Goal: Information Seeking & Learning: Learn about a topic

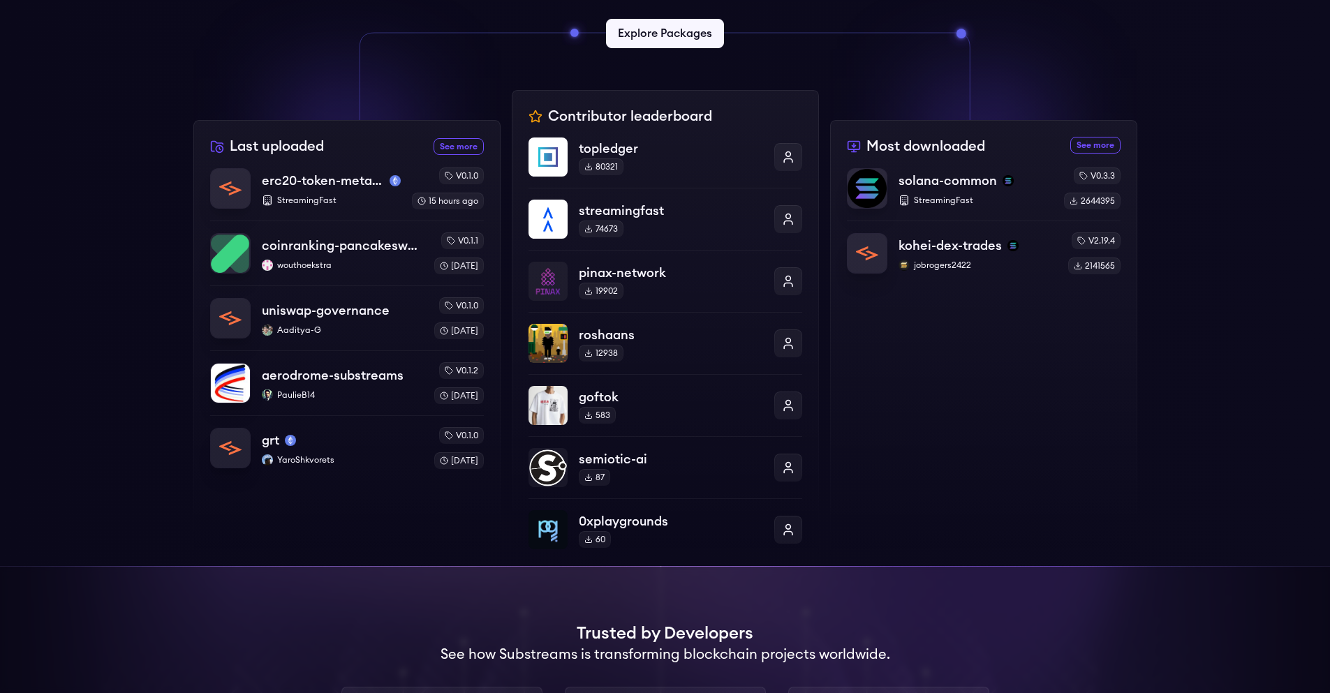
scroll to position [586, 0]
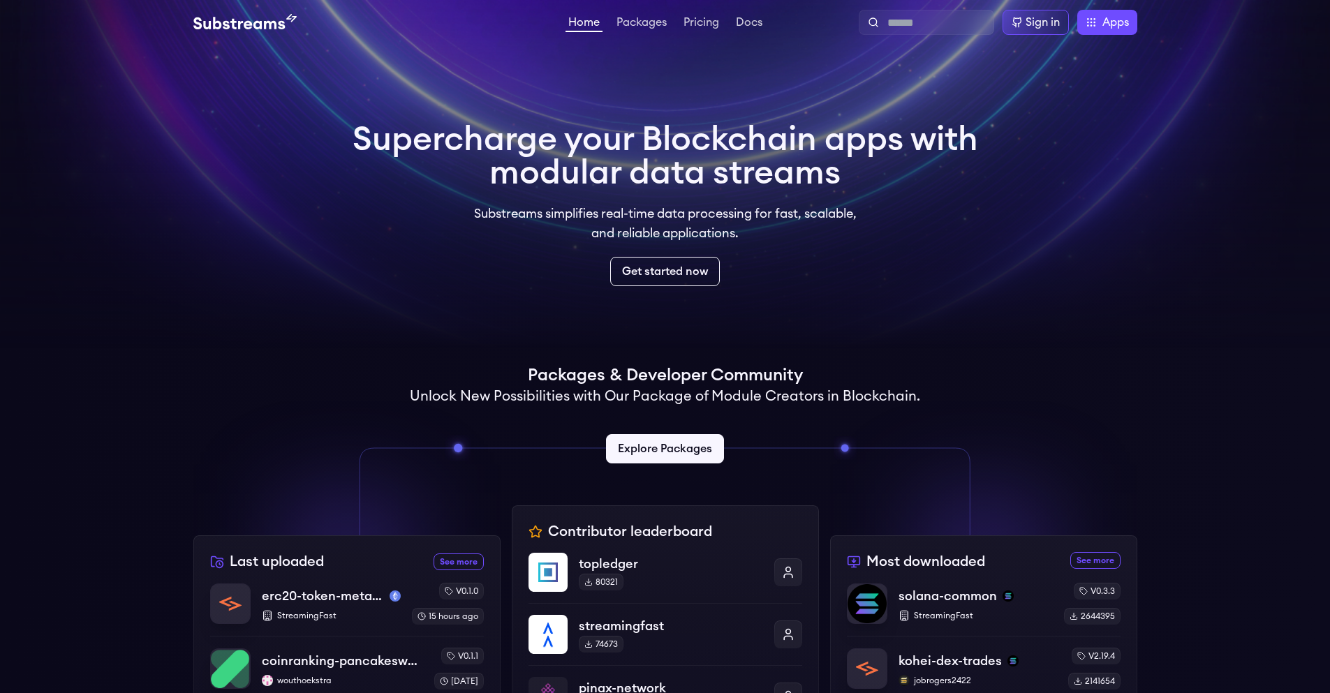
click at [649, 12] on div "Home Packages Pricing Docs Home Packages Pricing Docs Sign in Apps Subgraph Stu…" at bounding box center [665, 22] width 944 height 25
click at [652, 22] on link "Packages" at bounding box center [641, 24] width 56 height 14
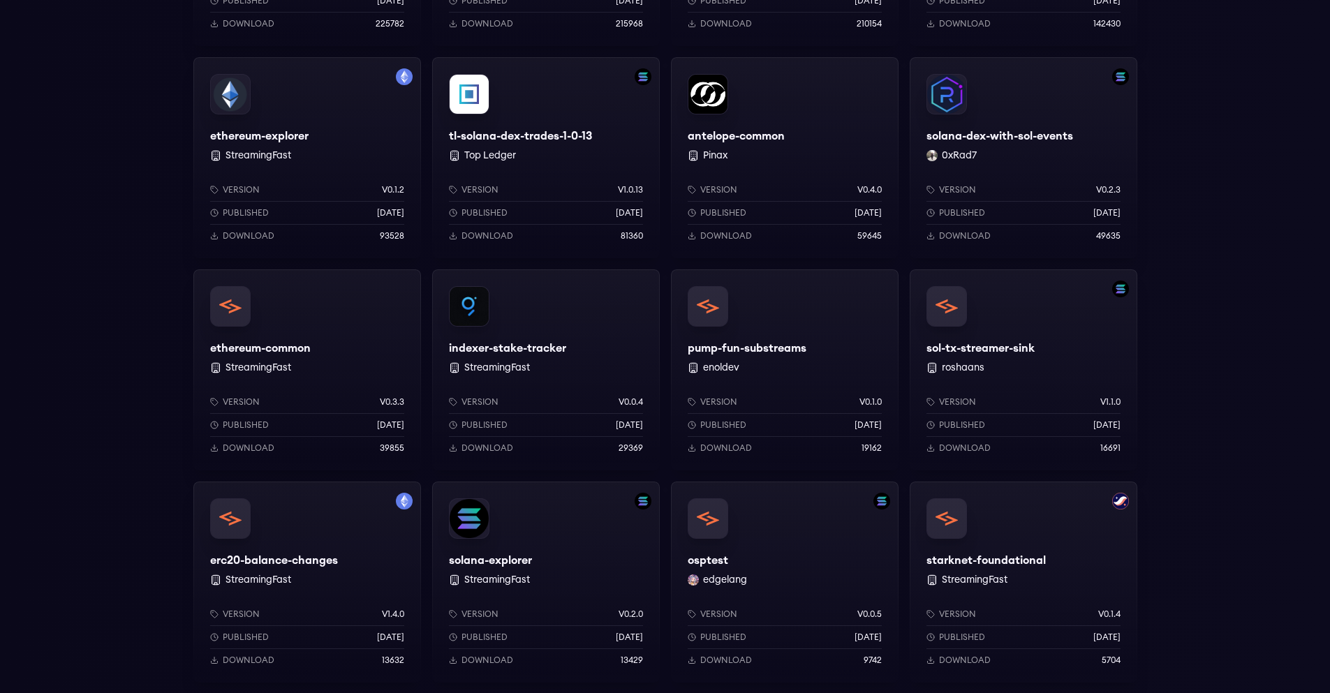
scroll to position [1089, 0]
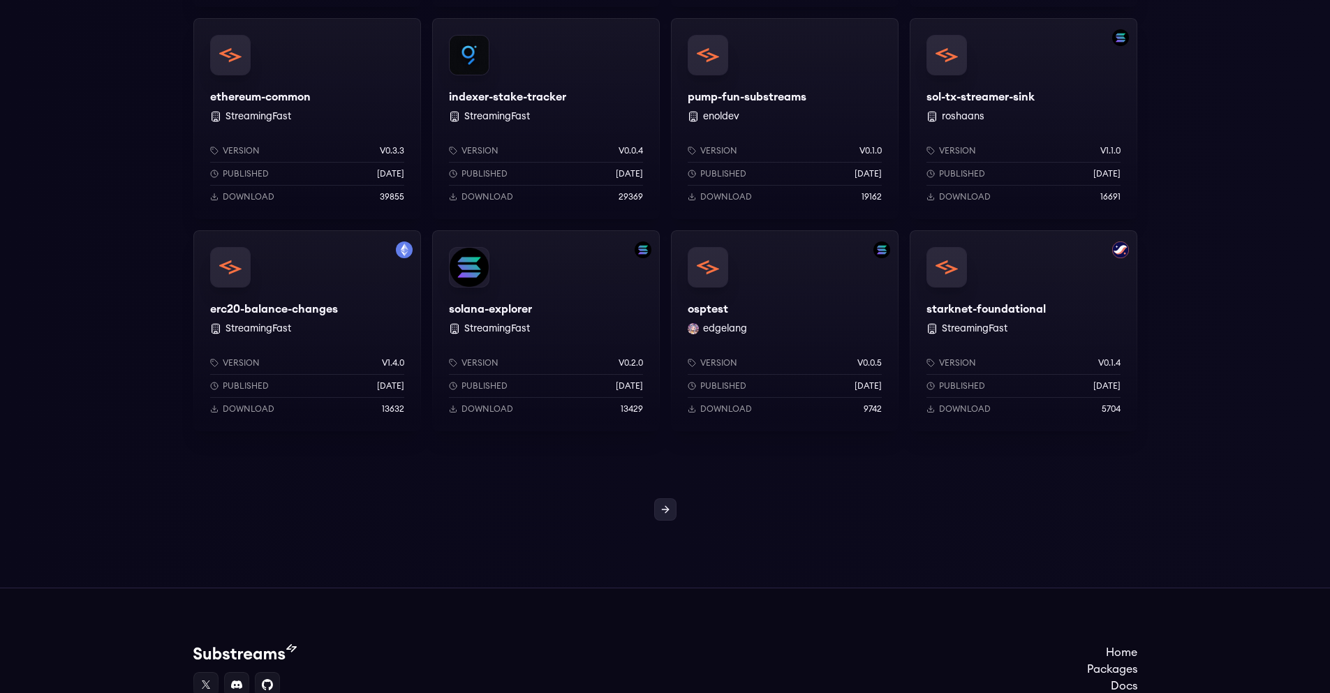
click at [665, 509] on icon at bounding box center [665, 509] width 11 height 11
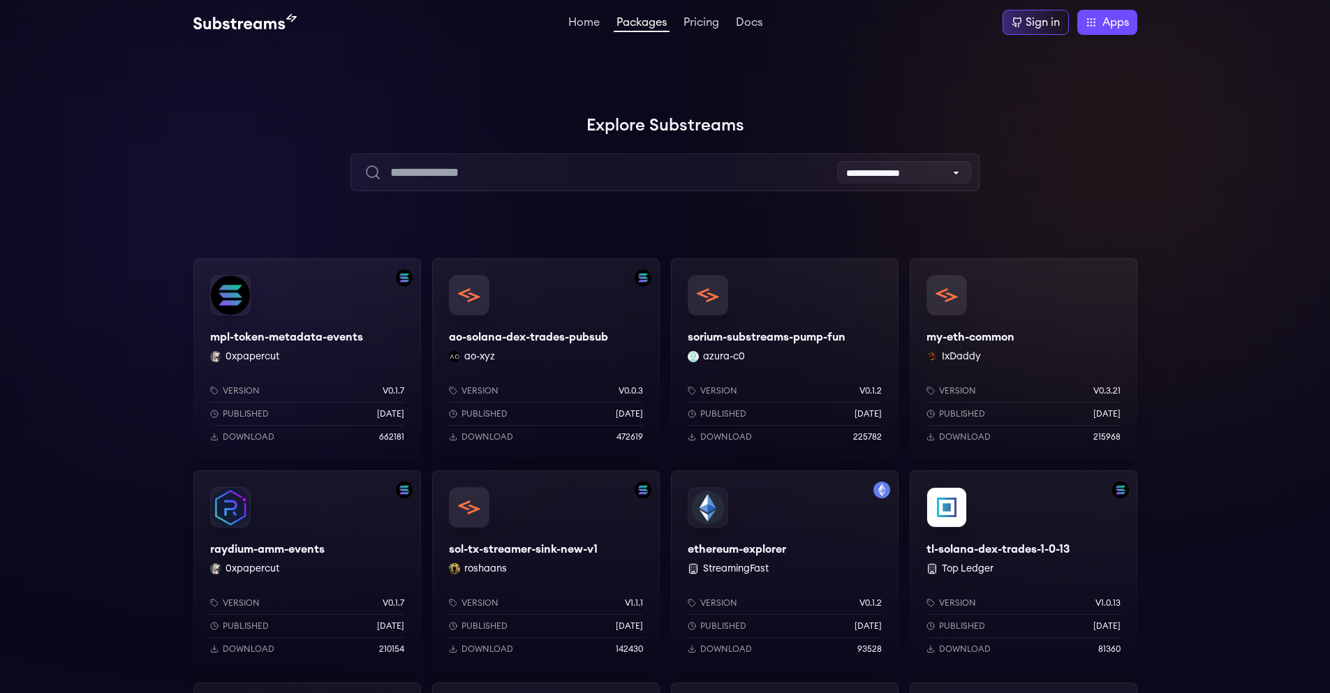
click at [1053, 302] on div "my-eth-common IxDaddy Version v0.3.21 Published 4 months ago Download 215968" at bounding box center [1023, 358] width 228 height 201
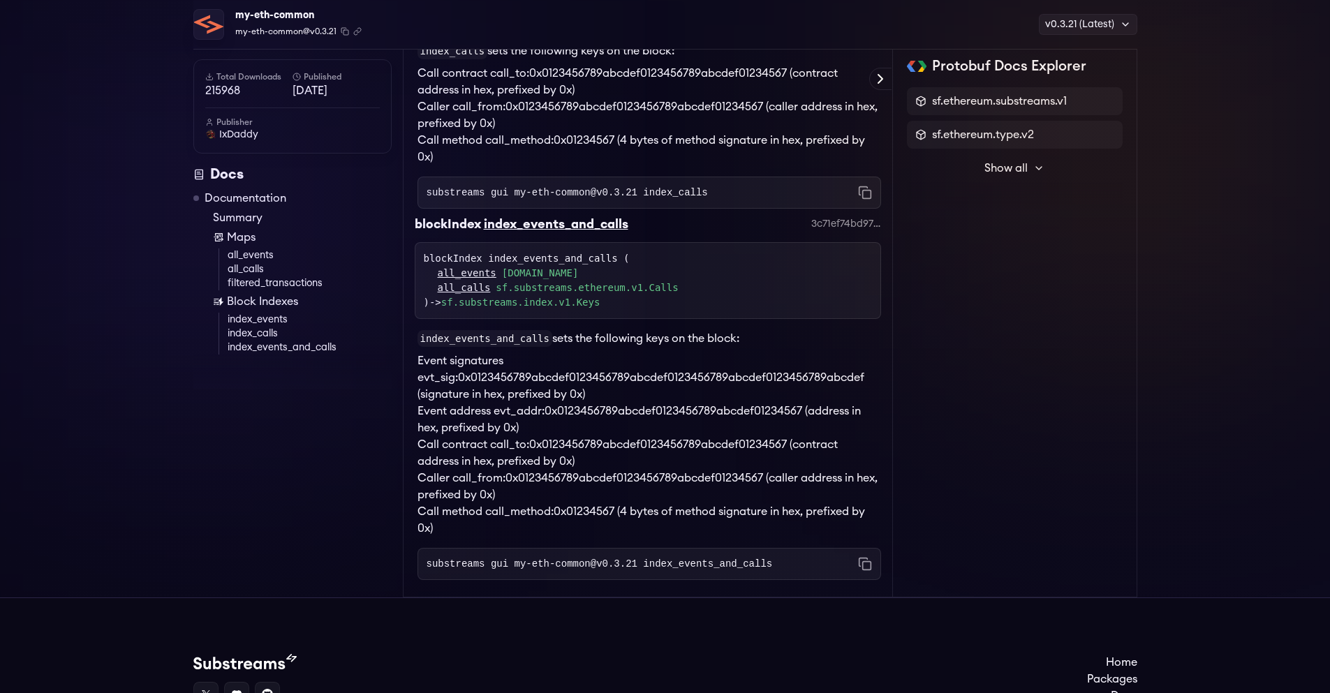
scroll to position [1854, 0]
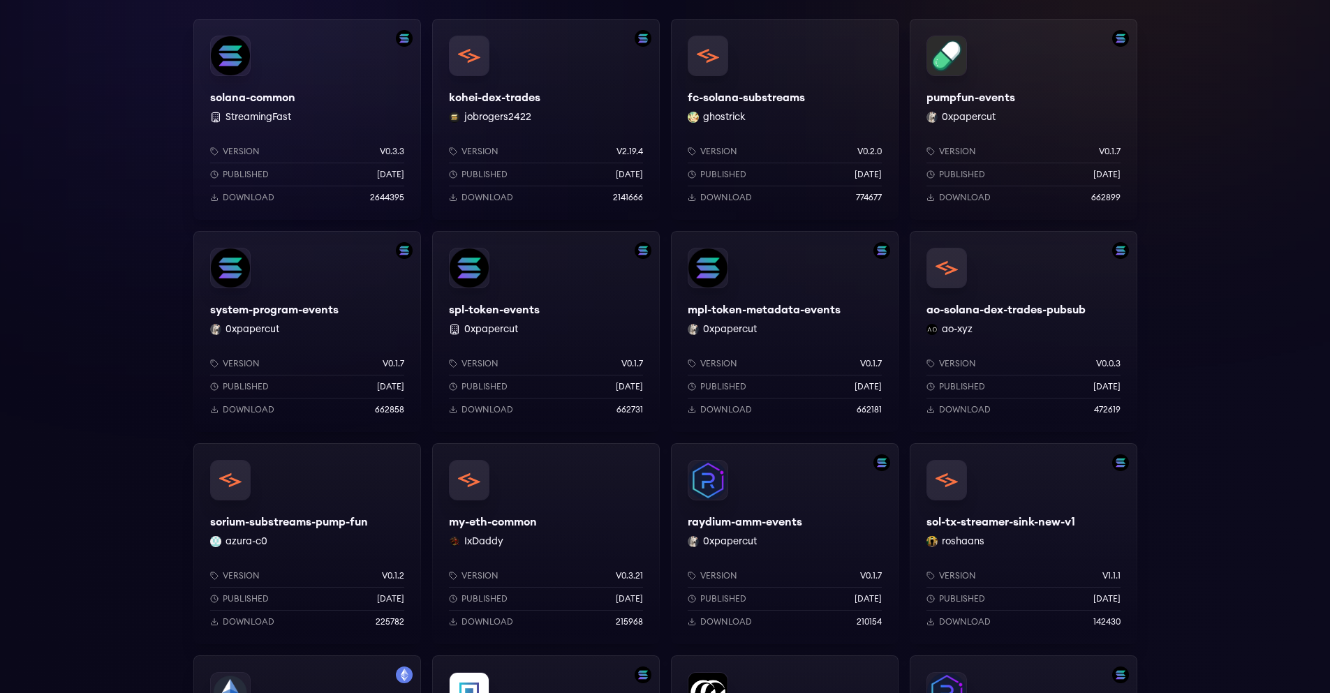
scroll to position [419, 0]
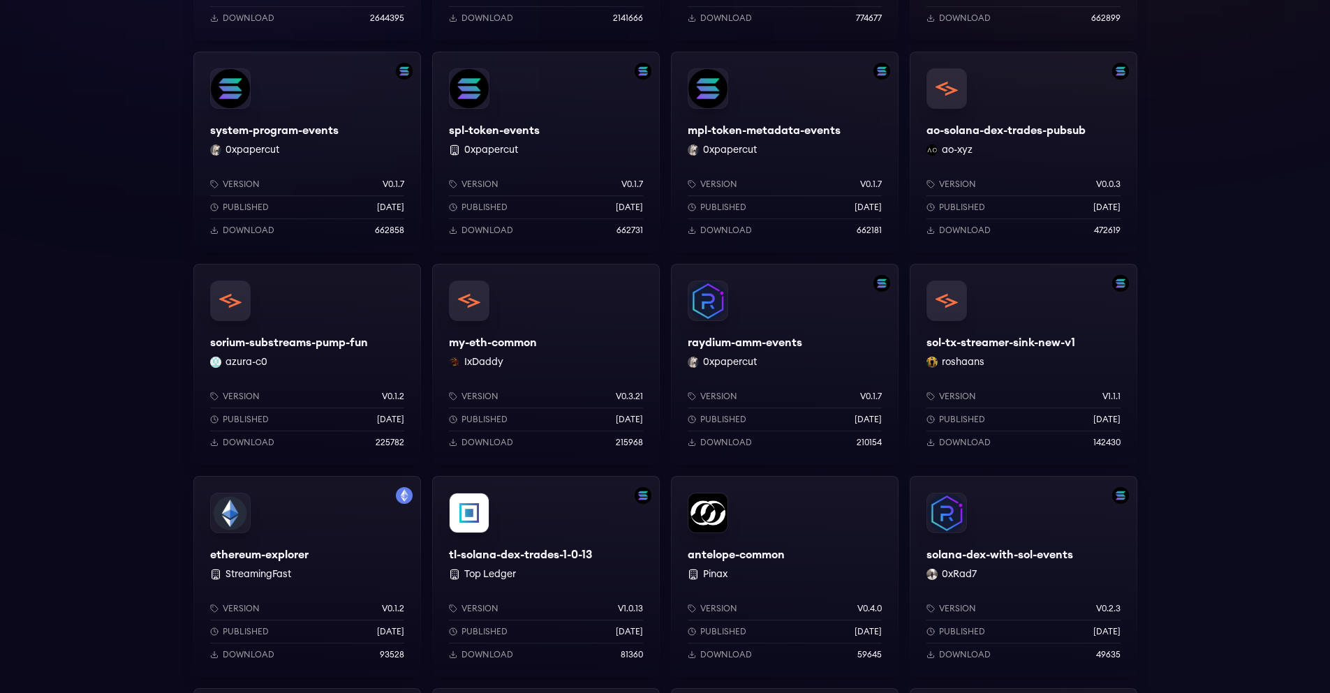
click at [571, 340] on div "my-eth-common IxDaddy Version v0.3.21 Published 4 months ago Download 215968" at bounding box center [546, 364] width 228 height 201
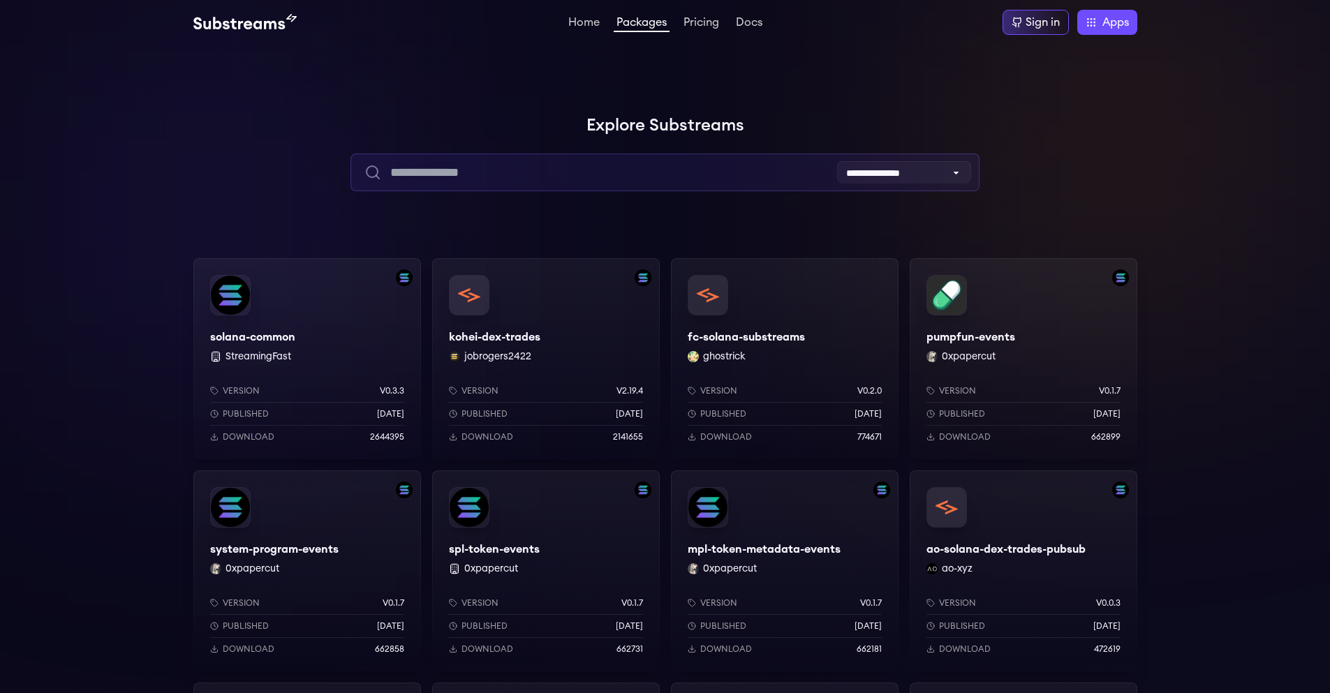
click at [529, 169] on input "text" at bounding box center [664, 173] width 629 height 38
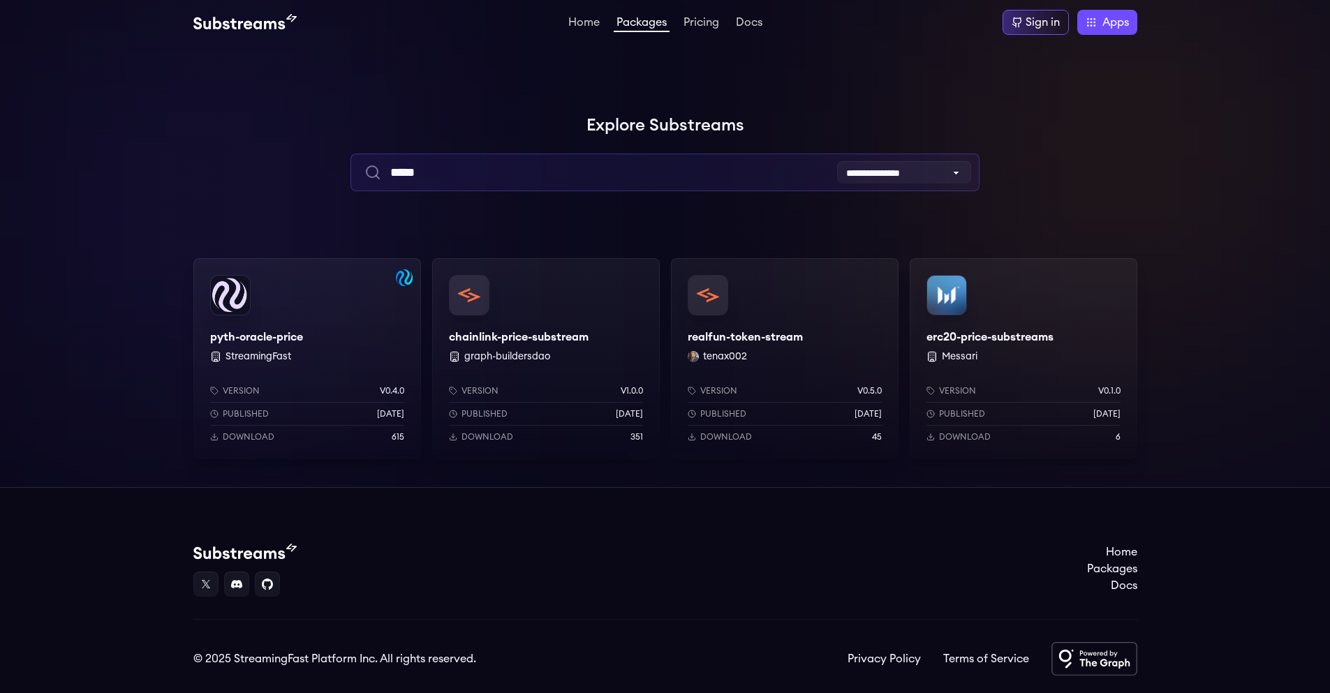
type input "*****"
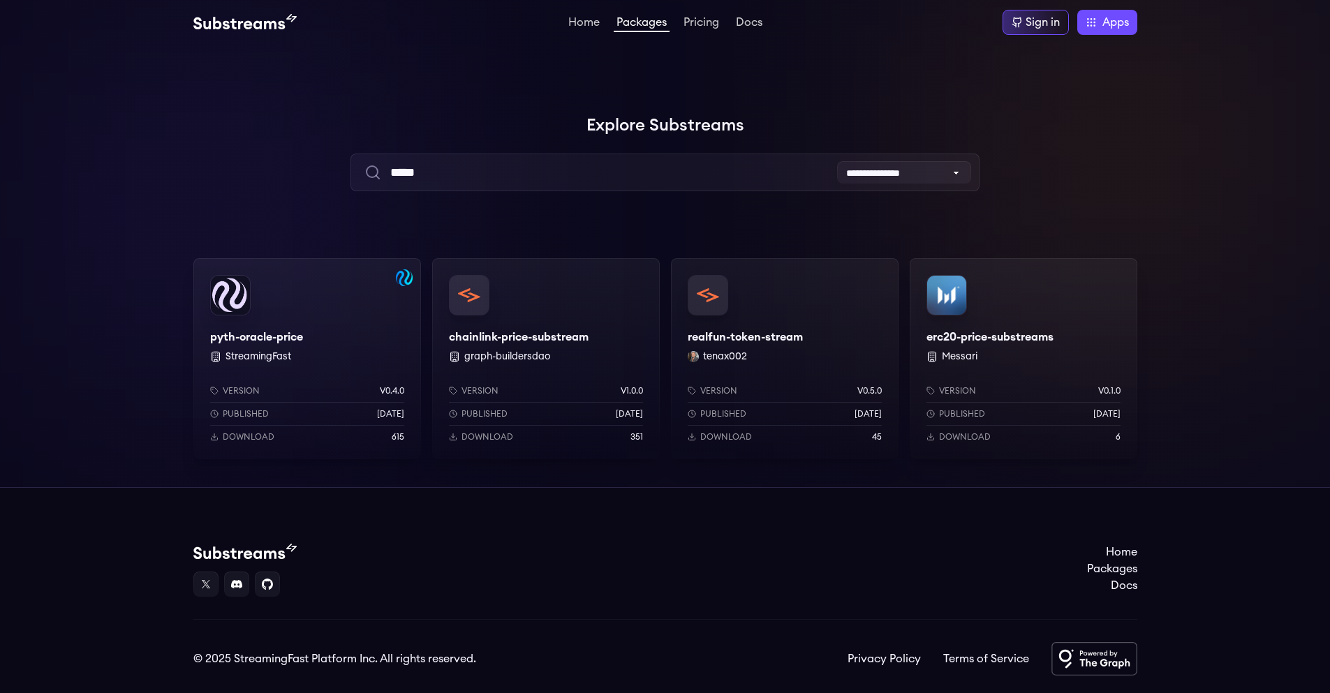
click at [300, 319] on div "pyth-oracle-price StreamingFast Version v0.4.0 Published 1 years ago Download 6…" at bounding box center [307, 358] width 228 height 201
click at [528, 313] on div "chainlink-price-substream graph-buildersdao Version v1.0.0 Published 1 years ag…" at bounding box center [546, 358] width 228 height 201
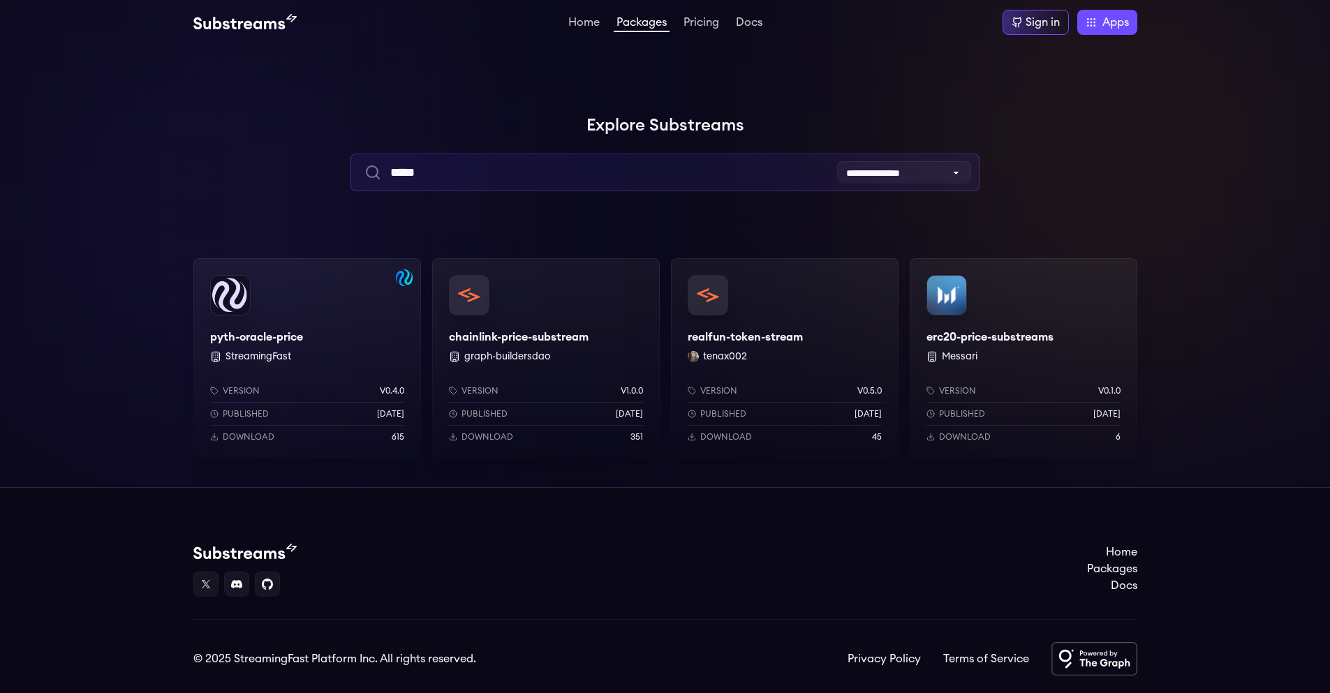
click at [448, 165] on input "*****" at bounding box center [664, 173] width 629 height 38
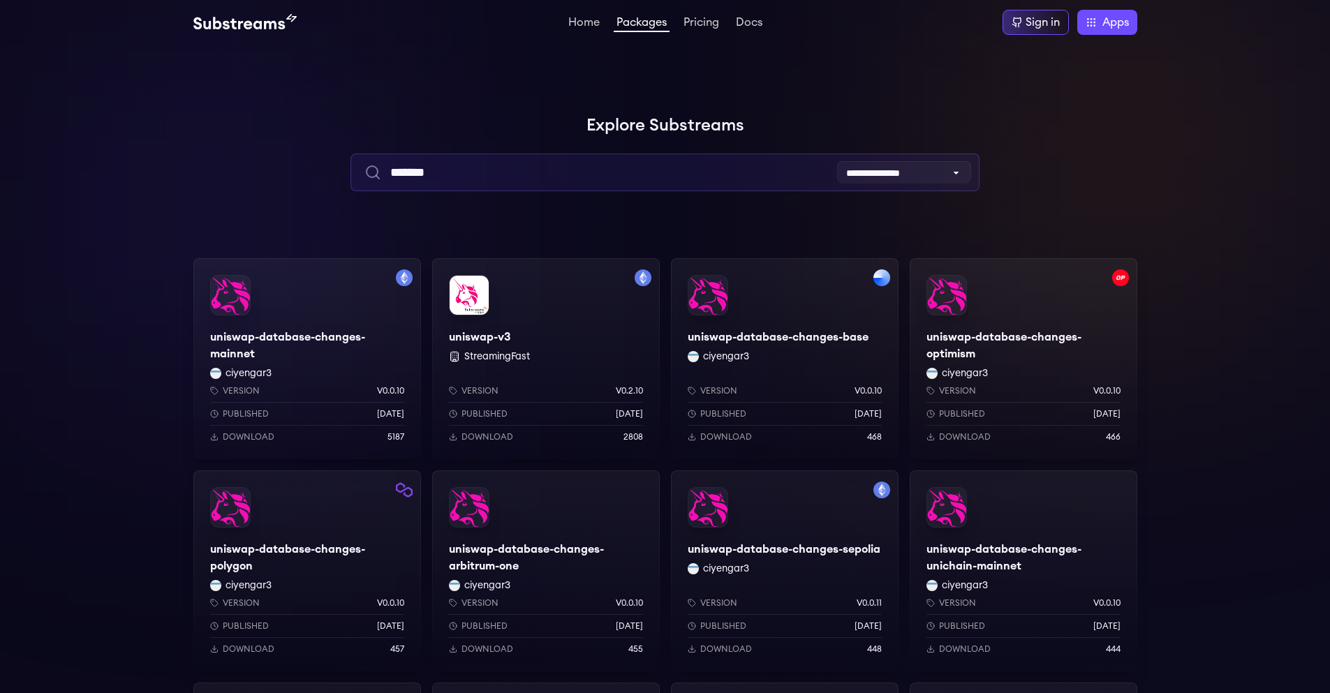
type input "*******"
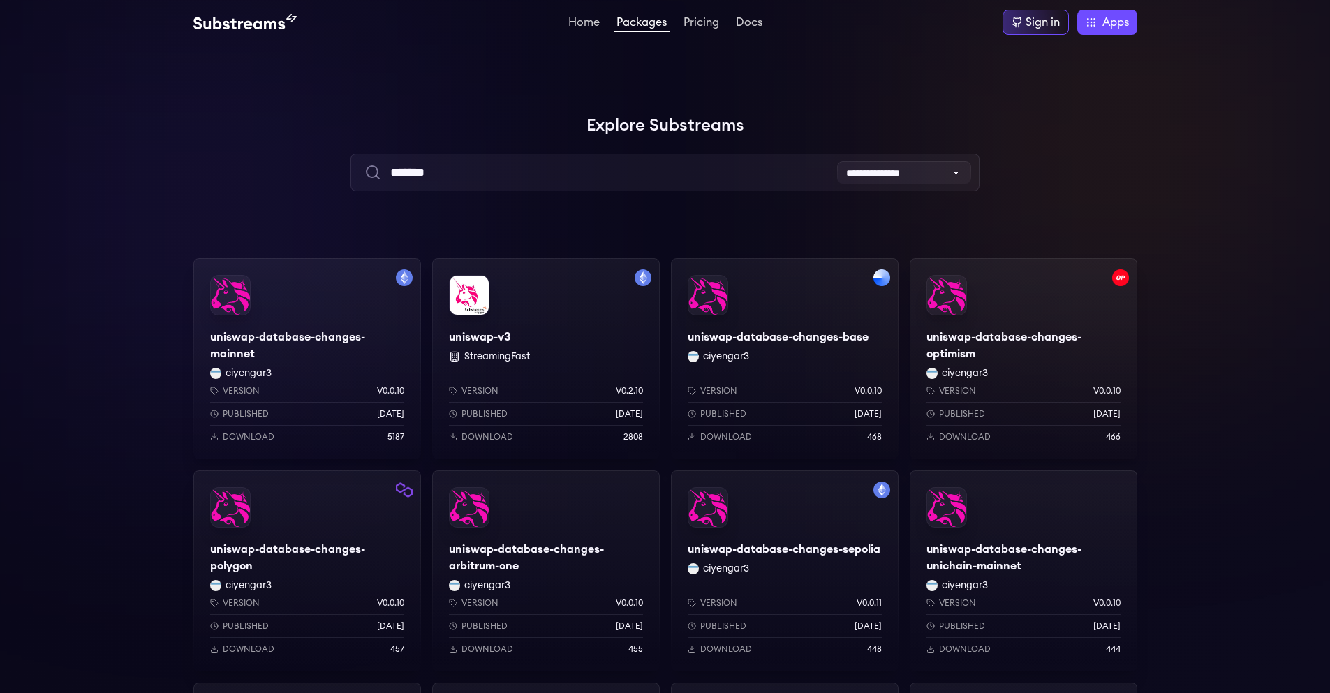
click at [250, 347] on div "uniswap-database-changes-mainnet ciyengar3 Version v0.0.10 Published 2 weeks ag…" at bounding box center [307, 358] width 228 height 201
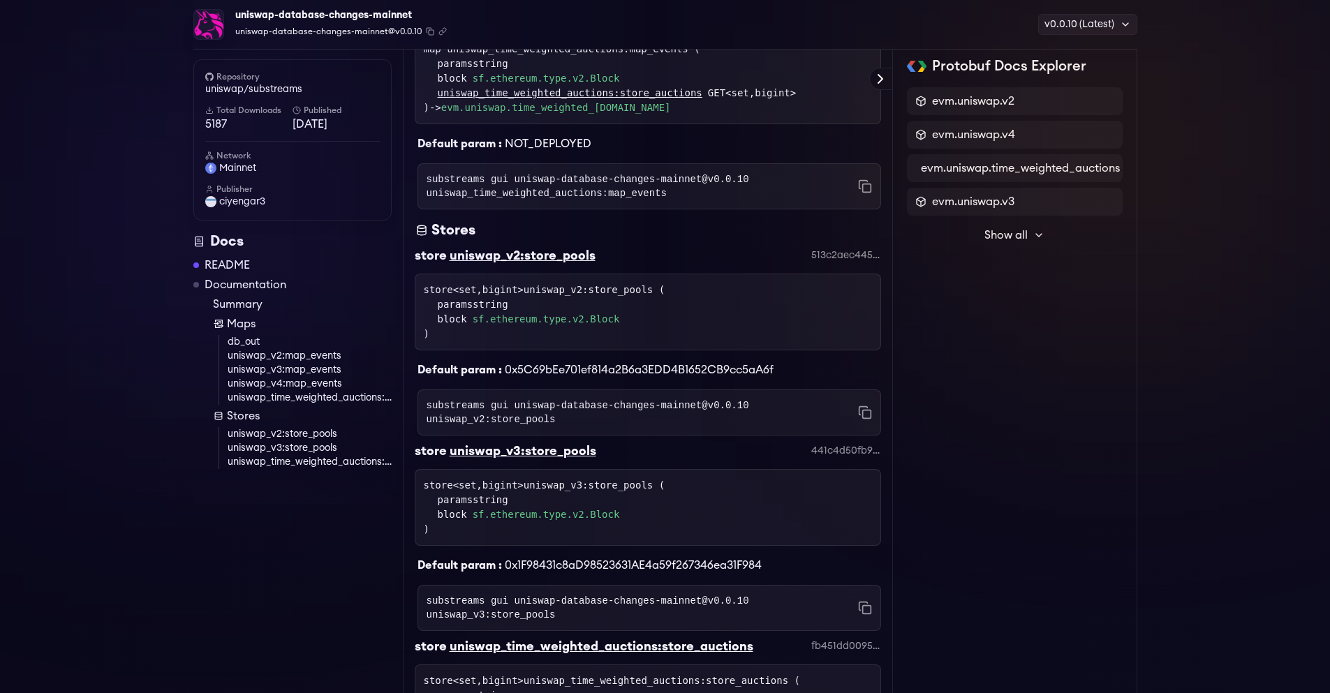
scroll to position [1746, 0]
